Goal: Information Seeking & Learning: Learn about a topic

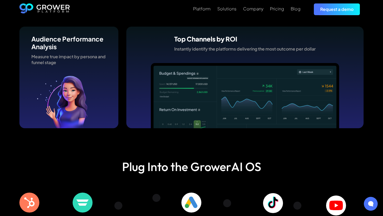
scroll to position [1557, 0]
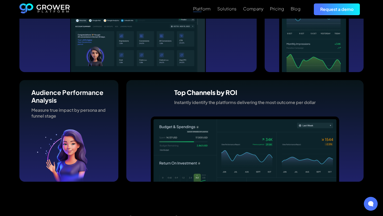
click at [203, 10] on div "Platform" at bounding box center [202, 8] width 18 height 5
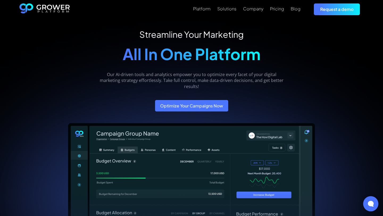
click at [369, 205] on icon at bounding box center [371, 204] width 6 height 6
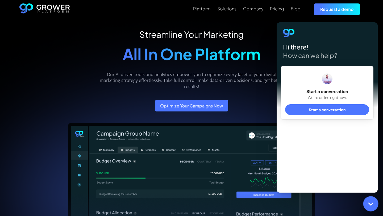
click at [322, 111] on span "Start a conversation" at bounding box center [327, 109] width 37 height 5
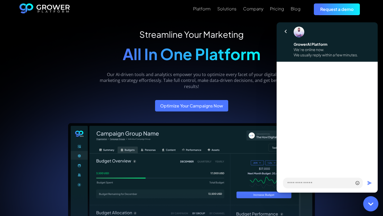
click at [271, 93] on div "Streamline Your Marketing All In One Platform Our AI-driven tools and analytics…" at bounding box center [191, 70] width 189 height 82
click at [287, 32] on button at bounding box center [286, 32] width 12 height 12
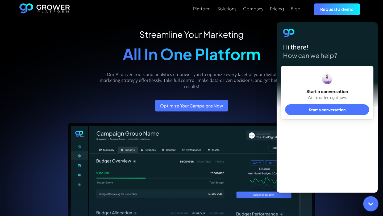
click at [258, 27] on div "Streamline Your Marketing All In One Platform Our AI-driven tools and analytics…" at bounding box center [191, 194] width 383 height 350
click at [240, 20] on div "Streamline Your Marketing All In One Platform Our AI-driven tools and analytics…" at bounding box center [191, 194] width 383 height 350
